Goal: Information Seeking & Learning: Learn about a topic

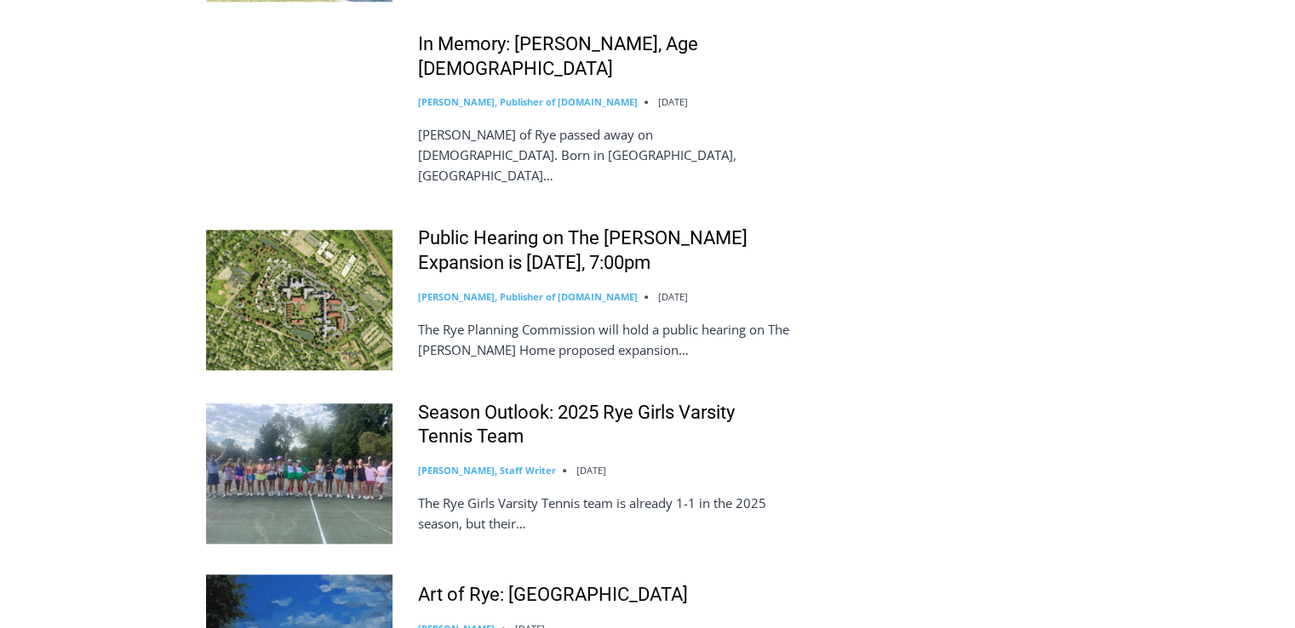
scroll to position [1464, 0]
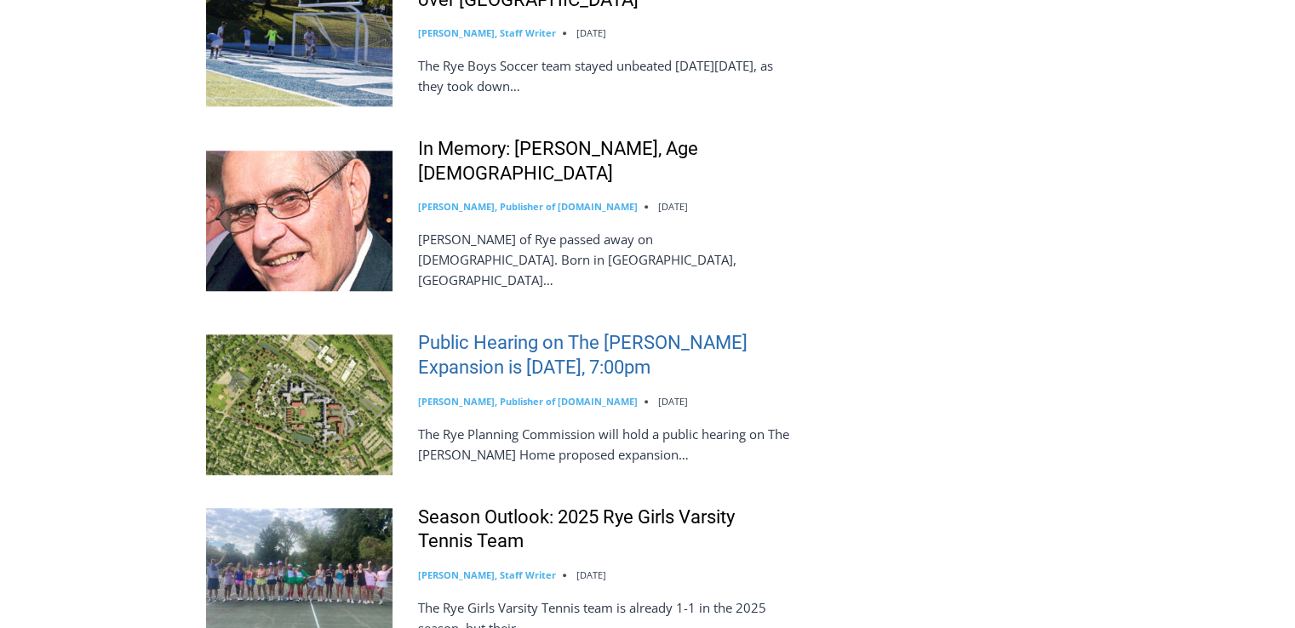
click at [638, 331] on link "Public Hearing on The [PERSON_NAME] Expansion is [DATE], 7:00pm" at bounding box center [605, 355] width 374 height 49
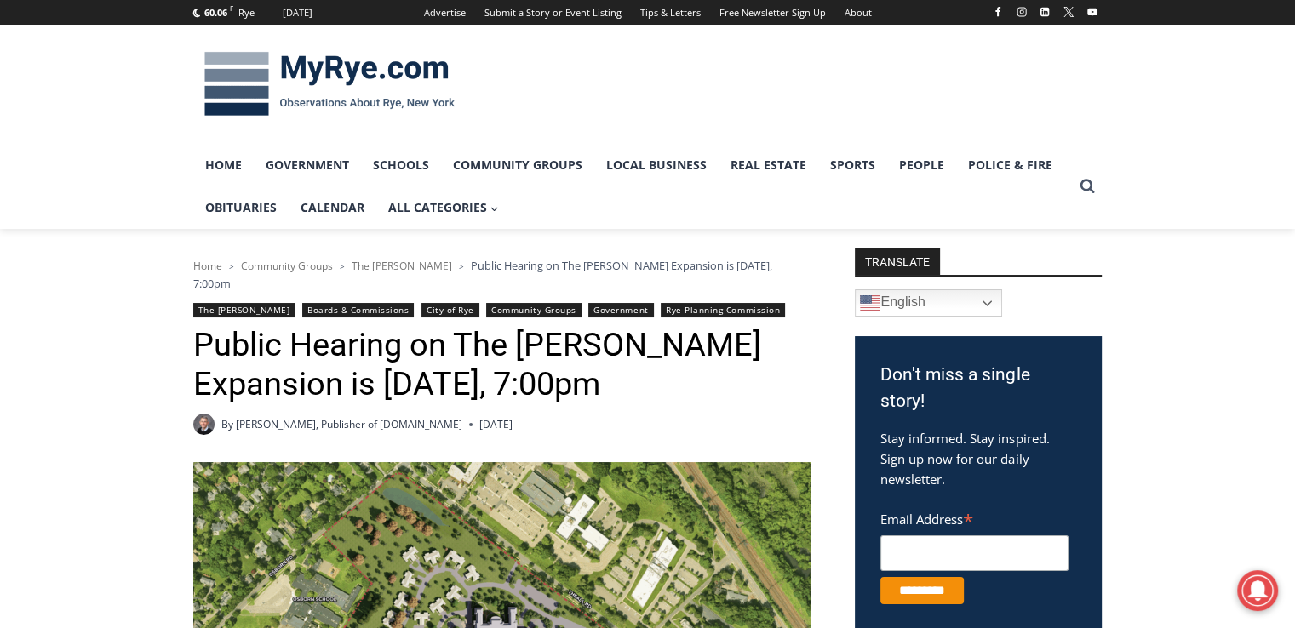
drag, startPoint x: 1294, startPoint y: 45, endPoint x: 1301, endPoint y: 117, distance: 71.8
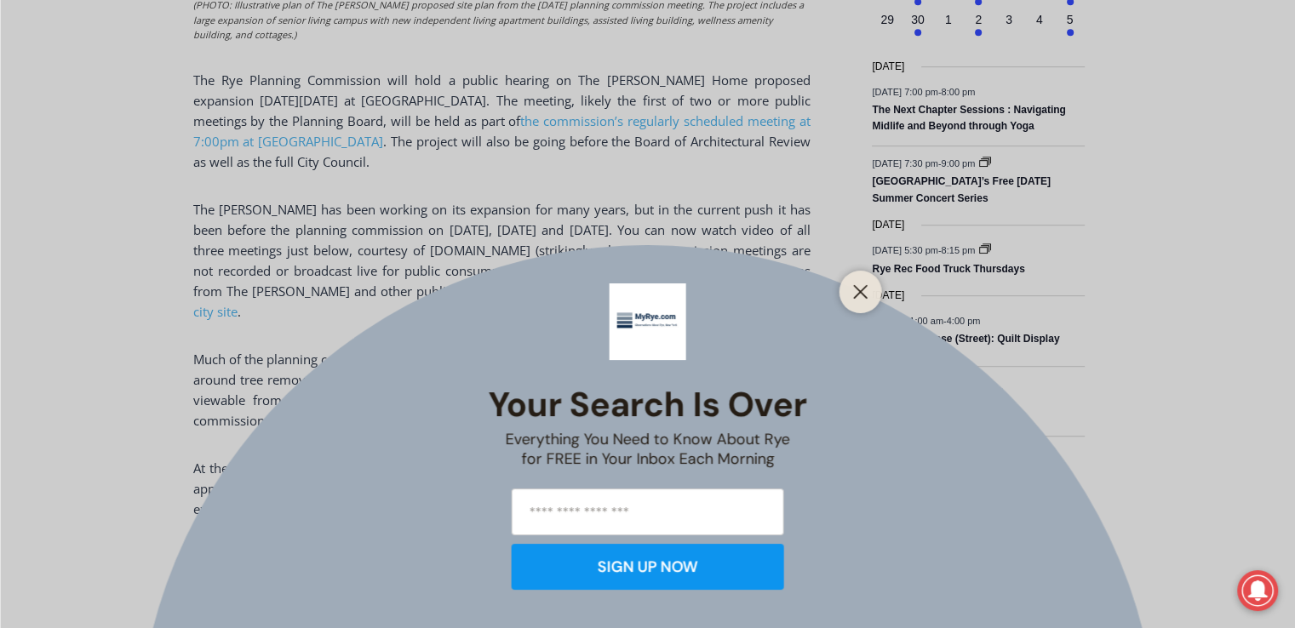
scroll to position [895, 0]
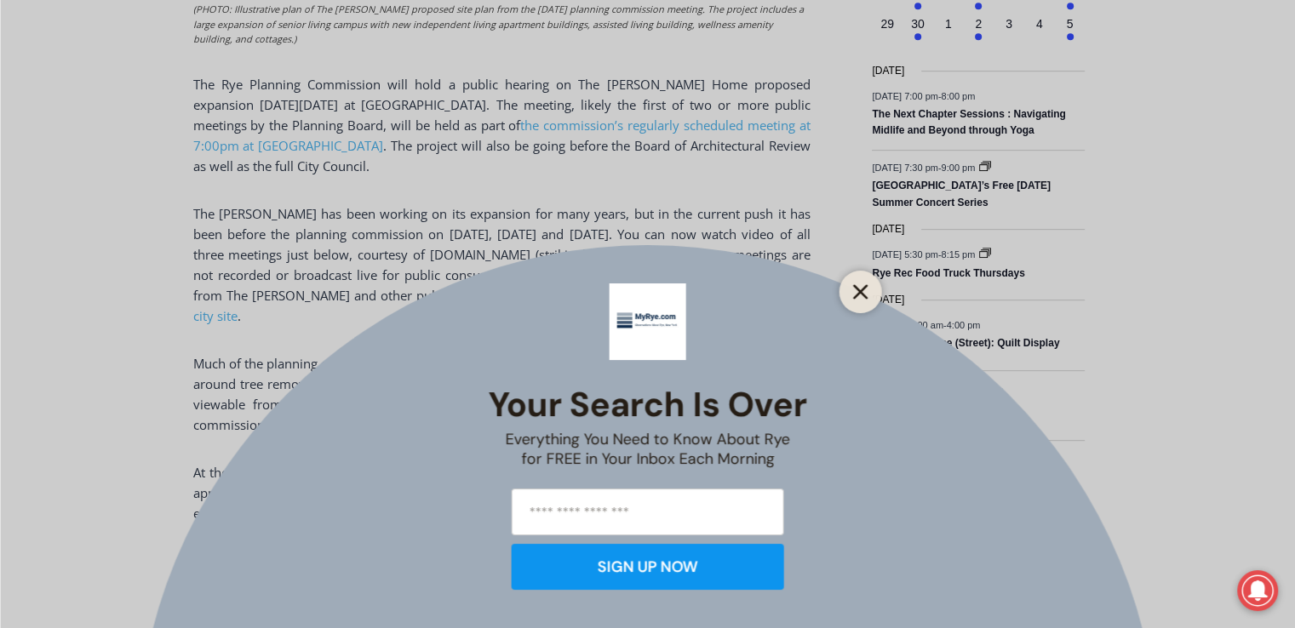
click at [865, 287] on line "Close" at bounding box center [860, 292] width 12 height 12
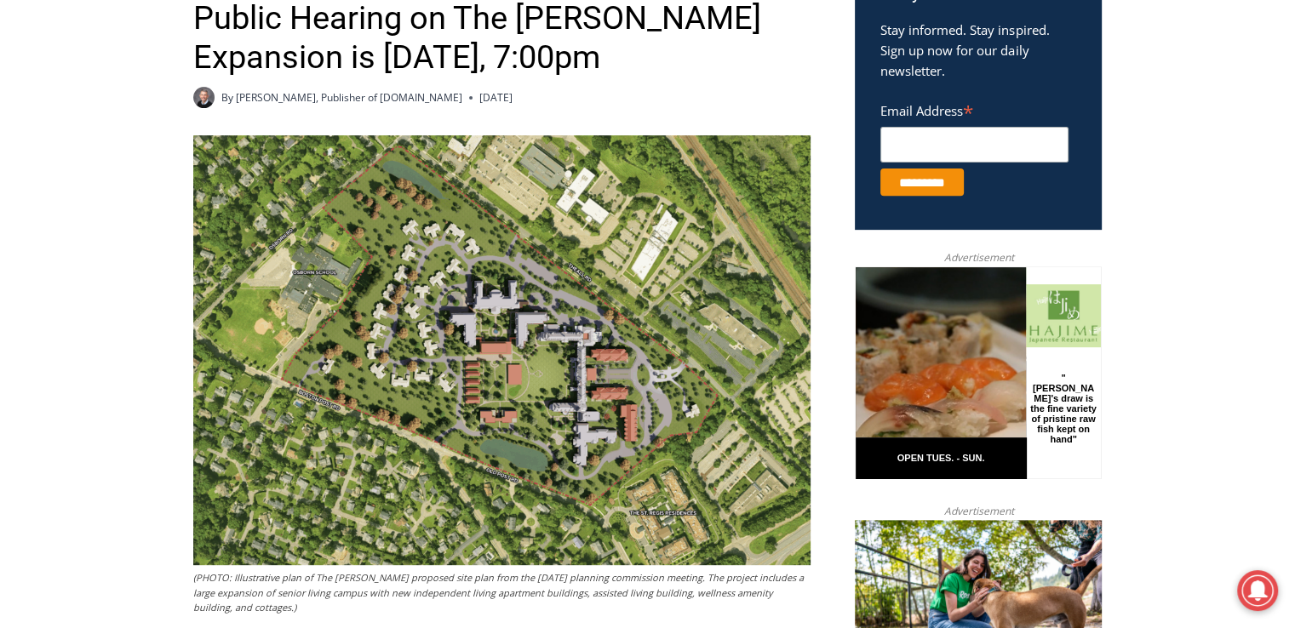
scroll to position [85, 0]
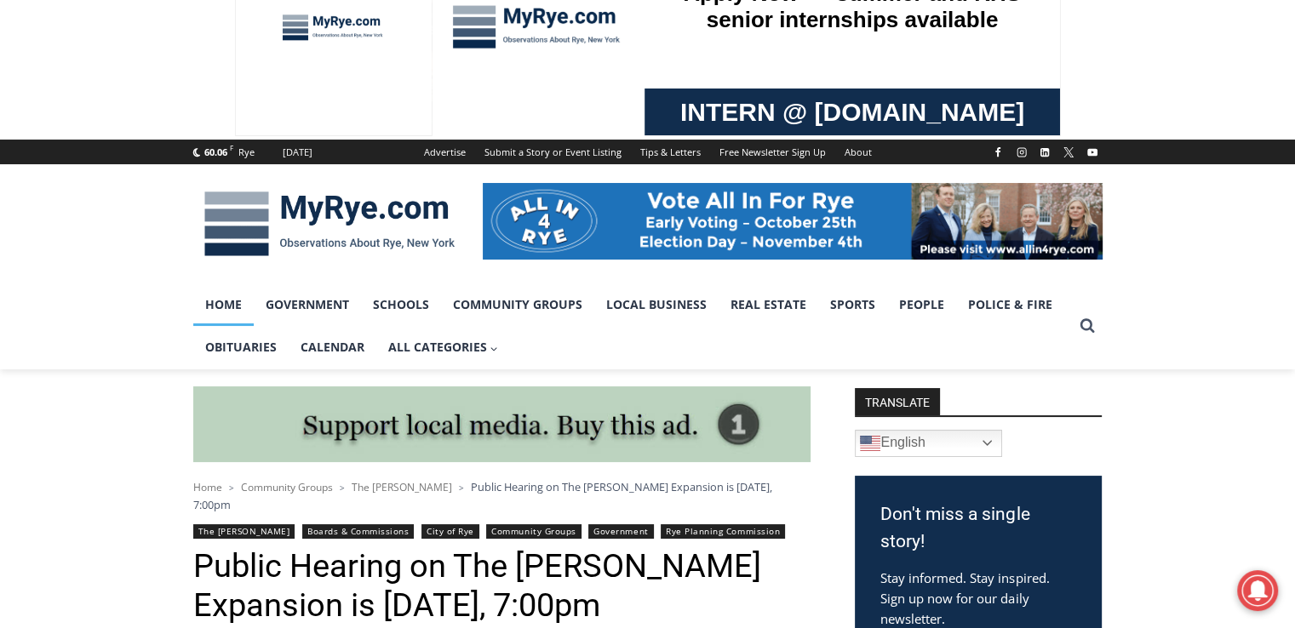
click at [235, 300] on link "Home" at bounding box center [223, 304] width 60 height 43
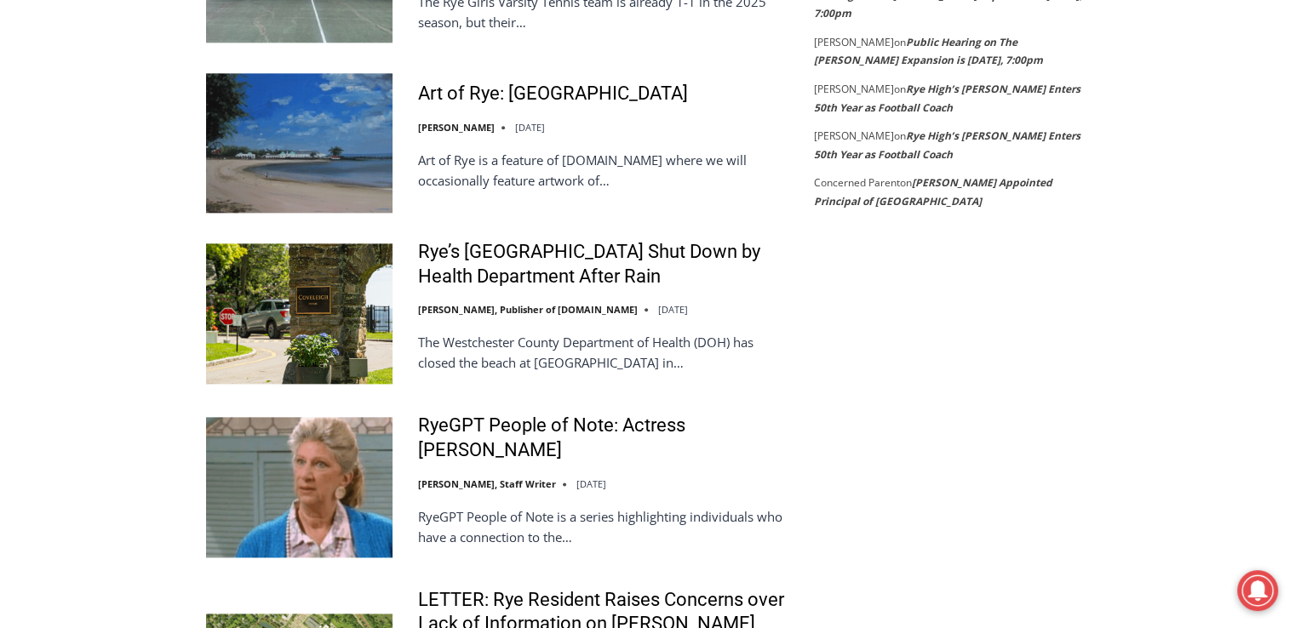
scroll to position [2371, 0]
